Goal: Transaction & Acquisition: Purchase product/service

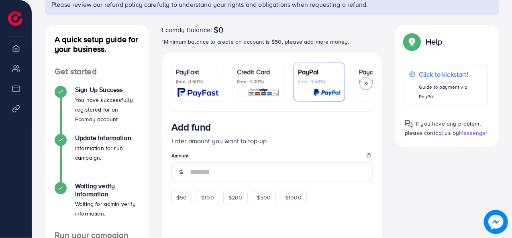
scroll to position [72, 0]
click at [200, 87] on div "PayFast (Fee: 3.60%)" at bounding box center [197, 82] width 43 height 30
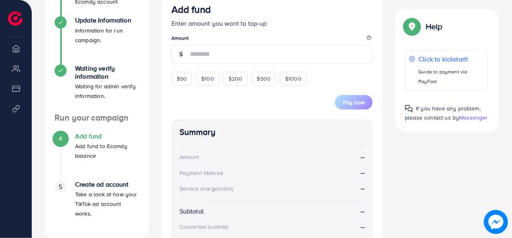
scroll to position [188, 0]
click at [177, 78] on span "$50" at bounding box center [182, 79] width 10 height 8
type input "**"
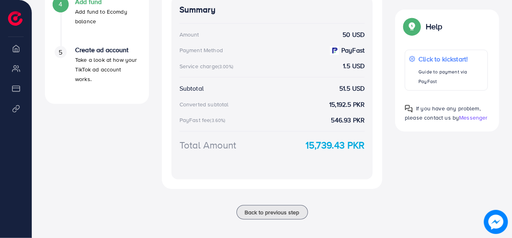
scroll to position [328, 0]
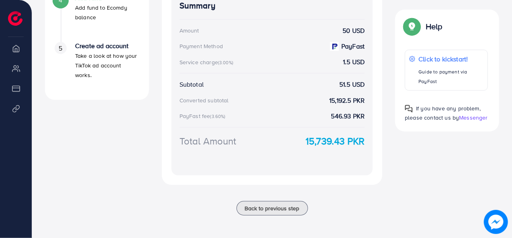
click at [323, 141] on strong "15,739.43 PKR" at bounding box center [335, 141] width 59 height 14
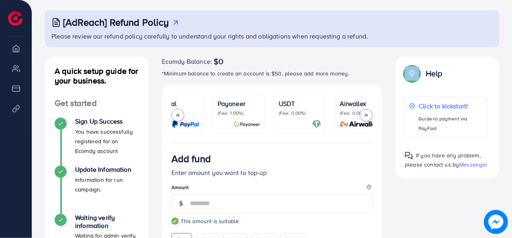
scroll to position [0, 145]
click at [296, 118] on div "USDT (Fee: 0.00%)" at bounding box center [296, 114] width 43 height 30
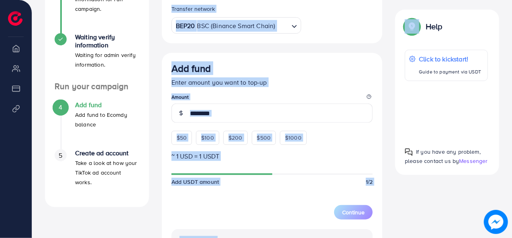
scroll to position [229, 0]
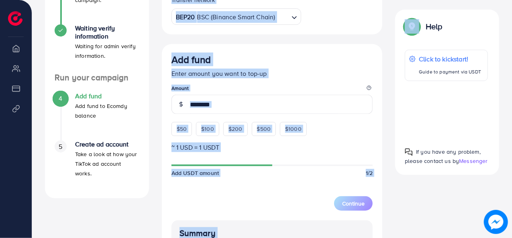
click at [318, 76] on p "Enter amount you want to top-up" at bounding box center [273, 74] width 202 height 10
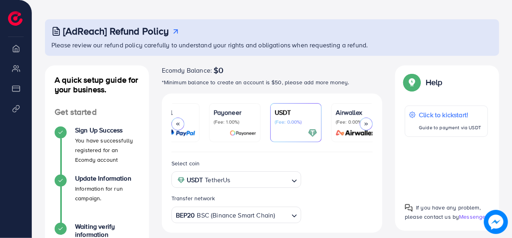
scroll to position [0, 0]
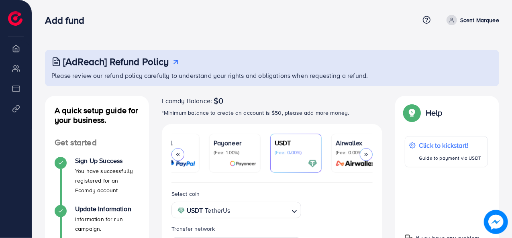
click at [264, 114] on p "*Minimum balance to create an account is $50, please add more money." at bounding box center [272, 113] width 221 height 10
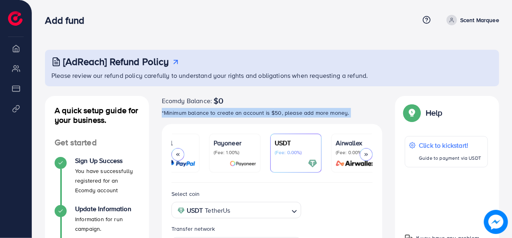
click at [264, 114] on p "*Minimum balance to create an account is $50, please add more money." at bounding box center [272, 113] width 221 height 10
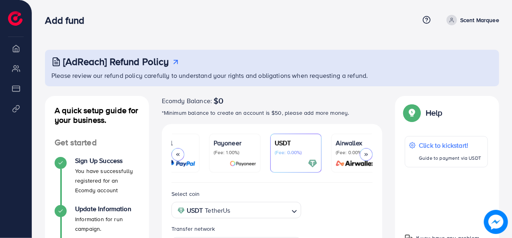
click at [265, 125] on div "PayFast (Fee: 3.60%) Credit Card (Fee: 4.00%) PayPal (Fee: 4.50%) Payoneer (Fee…" at bounding box center [272, 153] width 221 height 59
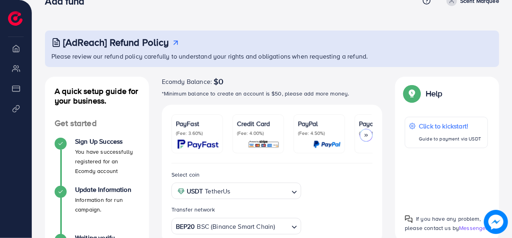
click at [199, 139] on div "PayFast (Fee: 3.60%)" at bounding box center [197, 134] width 43 height 30
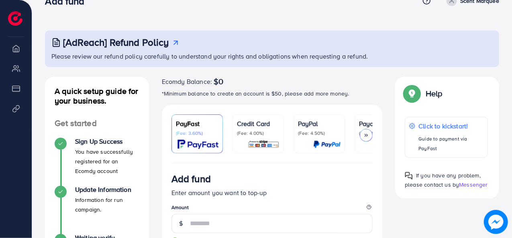
click at [366, 139] on div at bounding box center [366, 135] width 13 height 13
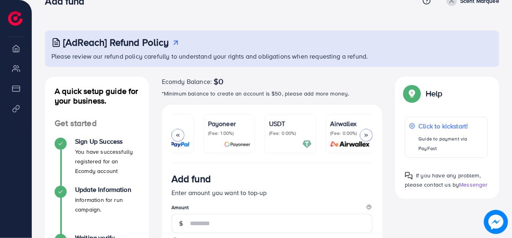
scroll to position [0, 155]
click at [274, 136] on p "(Fee: 0.00%)" at bounding box center [286, 133] width 43 height 6
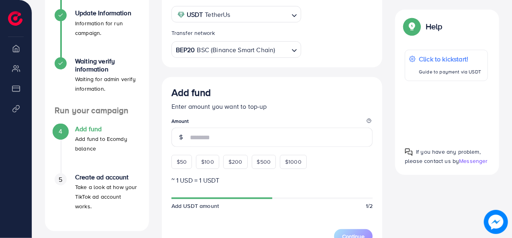
scroll to position [197, 0]
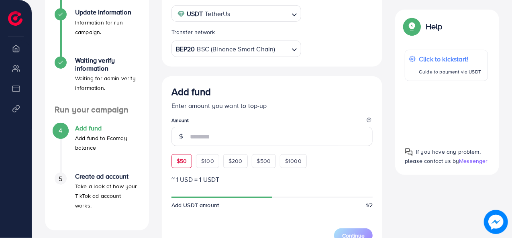
click at [185, 168] on div "$50" at bounding box center [182, 161] width 20 height 14
type input "**"
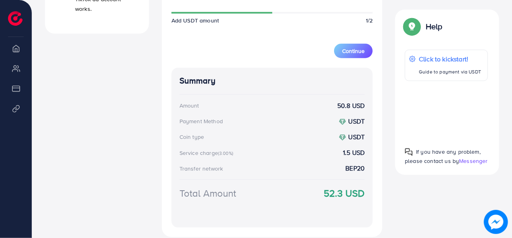
scroll to position [395, 0]
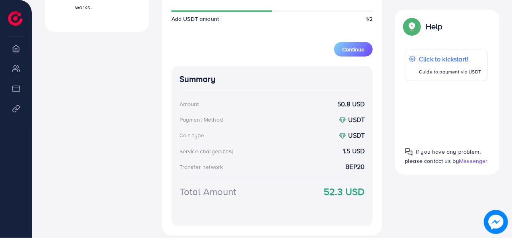
click at [336, 191] on strong "52.3 USD" at bounding box center [344, 192] width 41 height 14
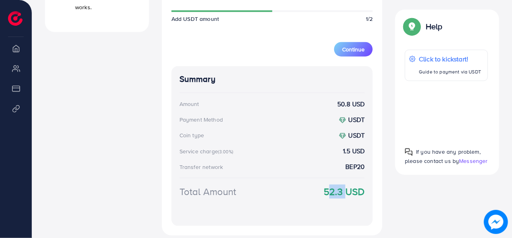
click at [336, 191] on strong "52.3 USD" at bounding box center [344, 192] width 41 height 14
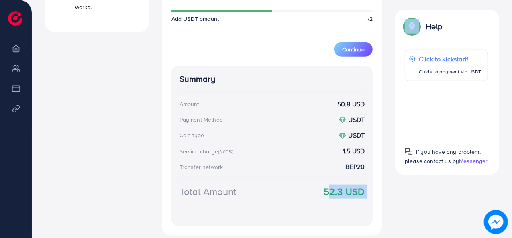
click at [336, 191] on strong "52.3 USD" at bounding box center [344, 192] width 41 height 14
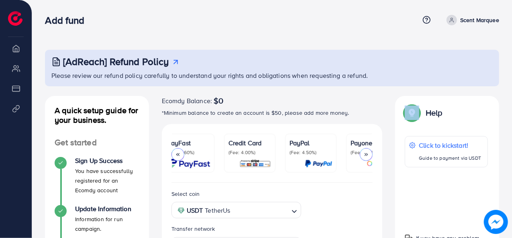
scroll to position [0, 0]
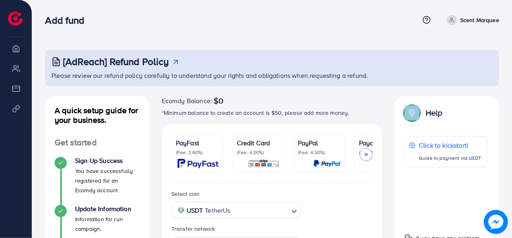
click at [183, 157] on div "PayFast (Fee: 3.60%)" at bounding box center [197, 153] width 43 height 30
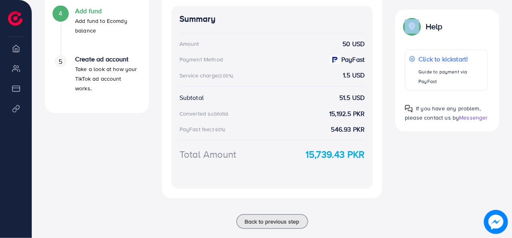
scroll to position [314, 0]
click at [324, 155] on strong "15,739.43 PKR" at bounding box center [335, 154] width 59 height 14
click at [366, 194] on div "Add fund Enter amount you want to top-up Amount ** This amount is suitable $50 …" at bounding box center [272, 34] width 221 height 330
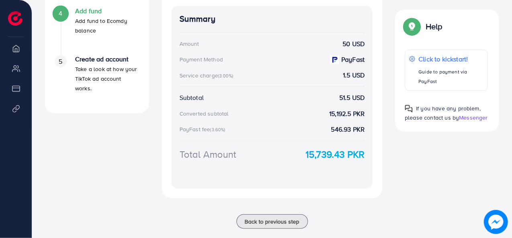
click at [301, 176] on div "Summary Amount 50 USD Payment Method PayFast Service charge (3.00%) 1.5 USD Sub…" at bounding box center [273, 97] width 202 height 183
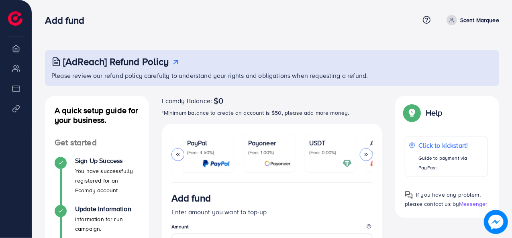
scroll to position [0, 111]
click at [332, 153] on p "(Fee: 0.00%)" at bounding box center [330, 153] width 43 height 6
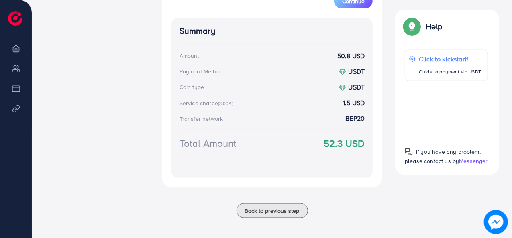
scroll to position [446, 0]
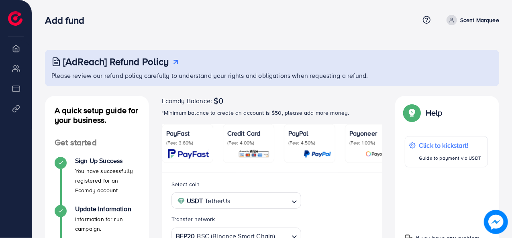
scroll to position [205, 0]
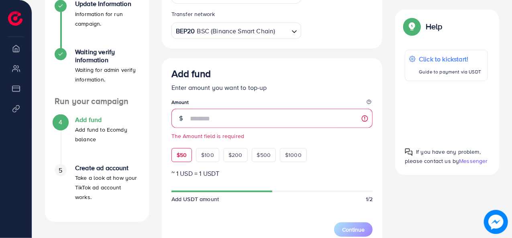
click at [182, 144] on div "Add fund Enter amount you want to top-up Amount The Amount field is required $5…" at bounding box center [273, 115] width 202 height 94
click at [183, 158] on span "$50" at bounding box center [182, 155] width 10 height 8
type input "**"
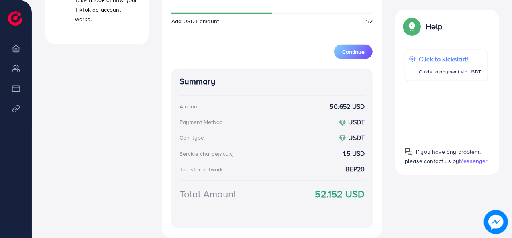
scroll to position [384, 0]
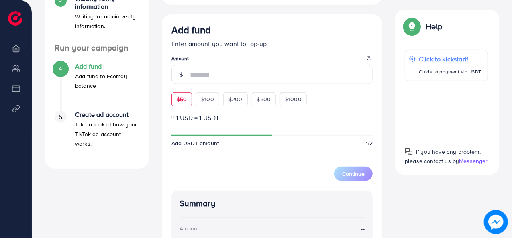
scroll to position [259, 0]
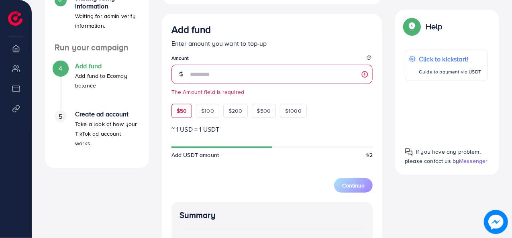
click at [182, 95] on div "Add fund Enter amount you want to top-up Amount The Amount field is required $5…" at bounding box center [273, 71] width 202 height 94
click at [186, 115] on span "$50" at bounding box center [182, 111] width 10 height 8
type input "**"
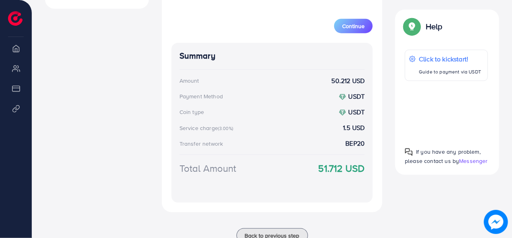
scroll to position [446, 0]
